Goal: Navigation & Orientation: Find specific page/section

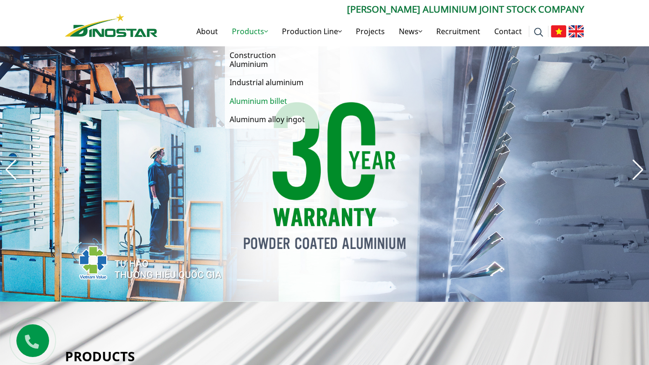
click at [281, 102] on link "Aluminium billet" at bounding box center [272, 101] width 94 height 18
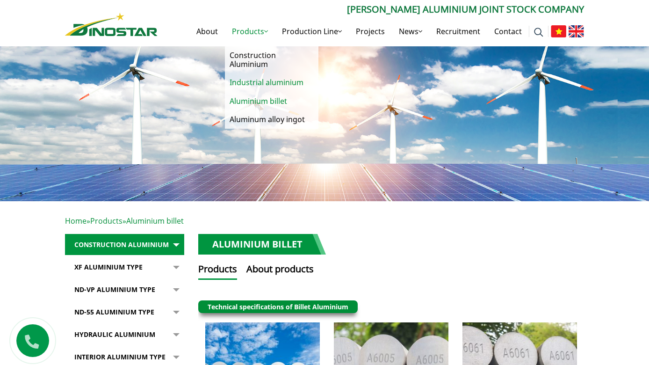
click at [278, 85] on link "Industrial aluminium" at bounding box center [272, 82] width 94 height 18
